Goal: Use online tool/utility: Utilize a website feature to perform a specific function

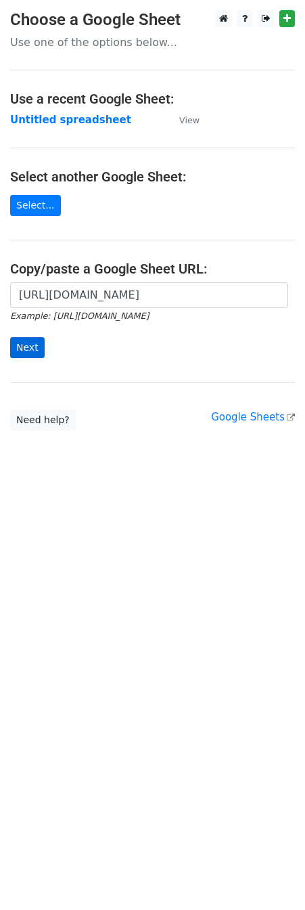
scroll to position [0, 275]
type input "[URL][DOMAIN_NAME]"
click at [30, 342] on input "Next" at bounding box center [27, 347] width 35 height 21
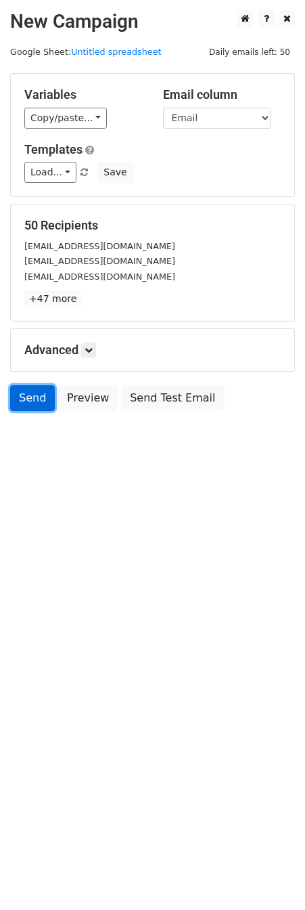
click at [31, 403] on link "Send" at bounding box center [32, 398] width 45 height 26
